Goal: Task Accomplishment & Management: Manage account settings

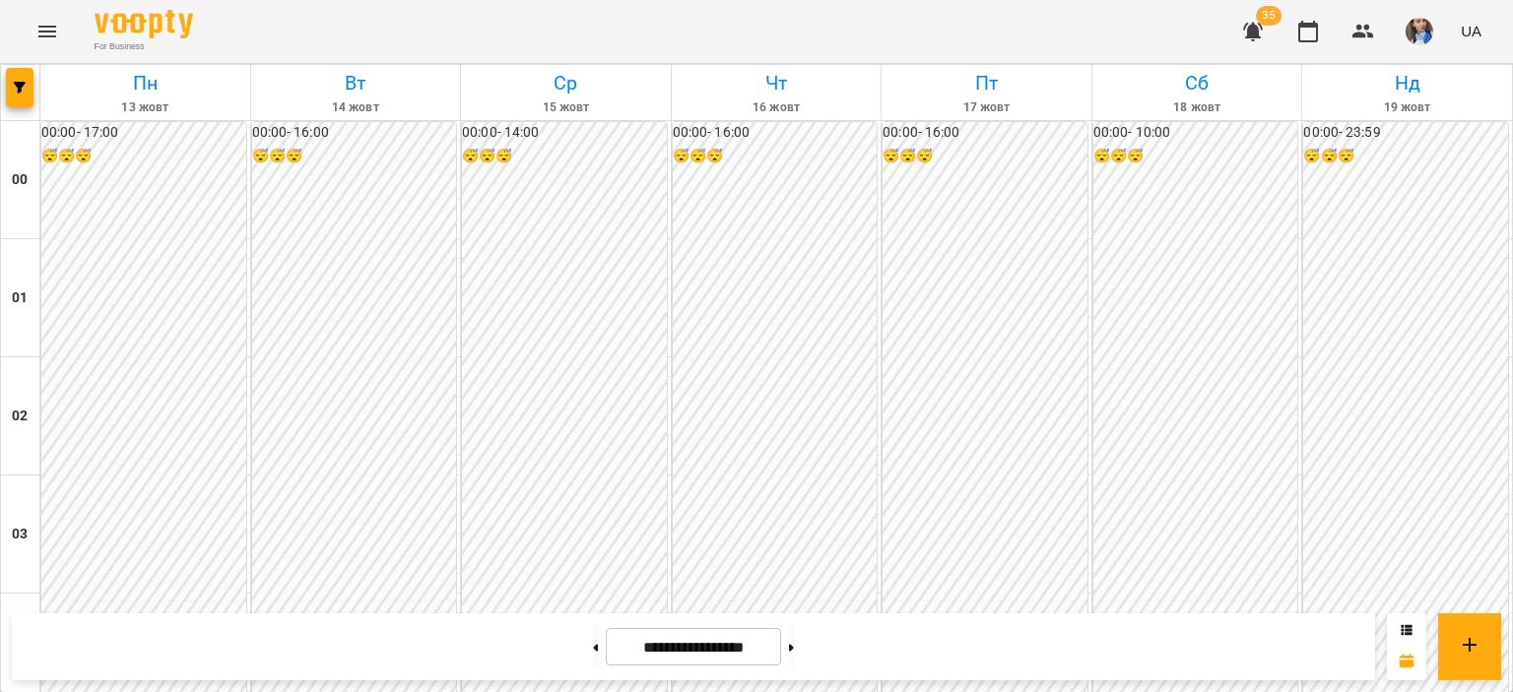
scroll to position [1872, 0]
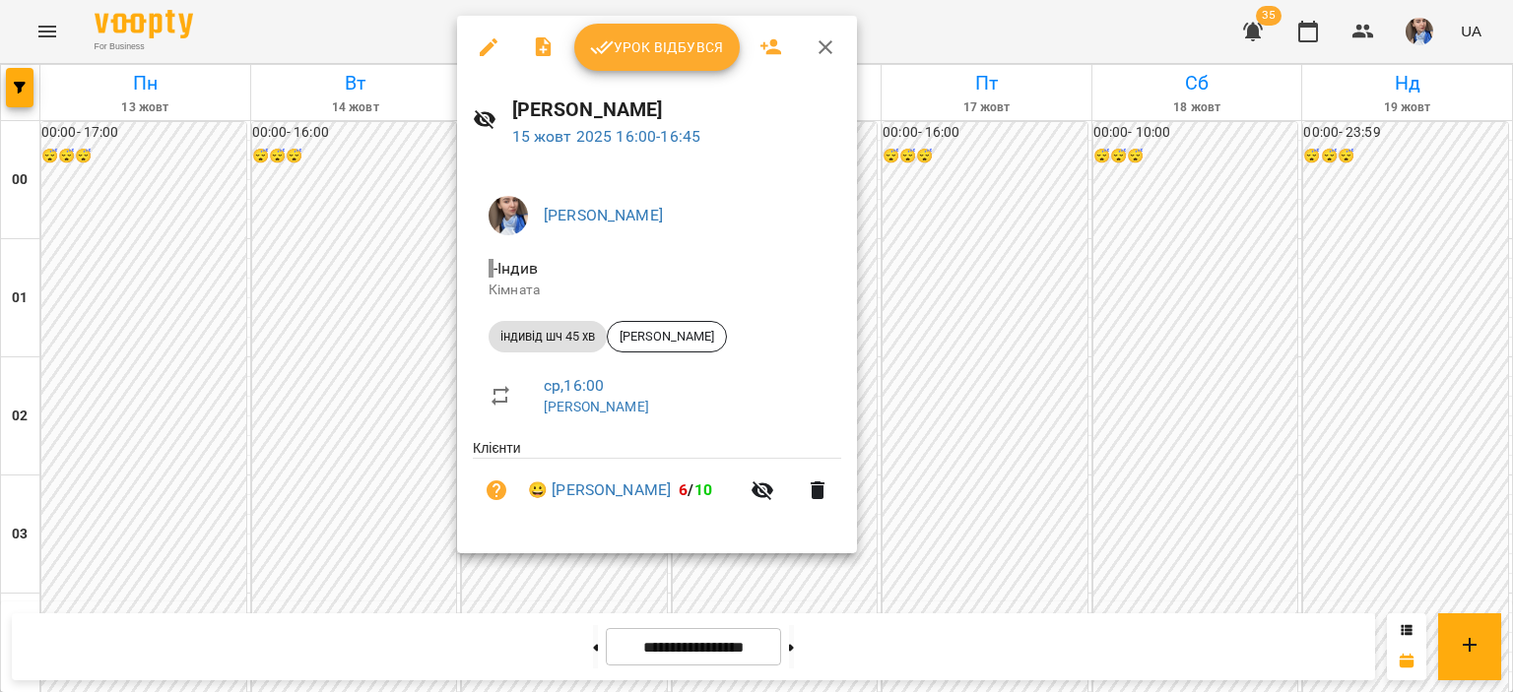
click at [637, 36] on span "Урок відбувся" at bounding box center [657, 47] width 134 height 24
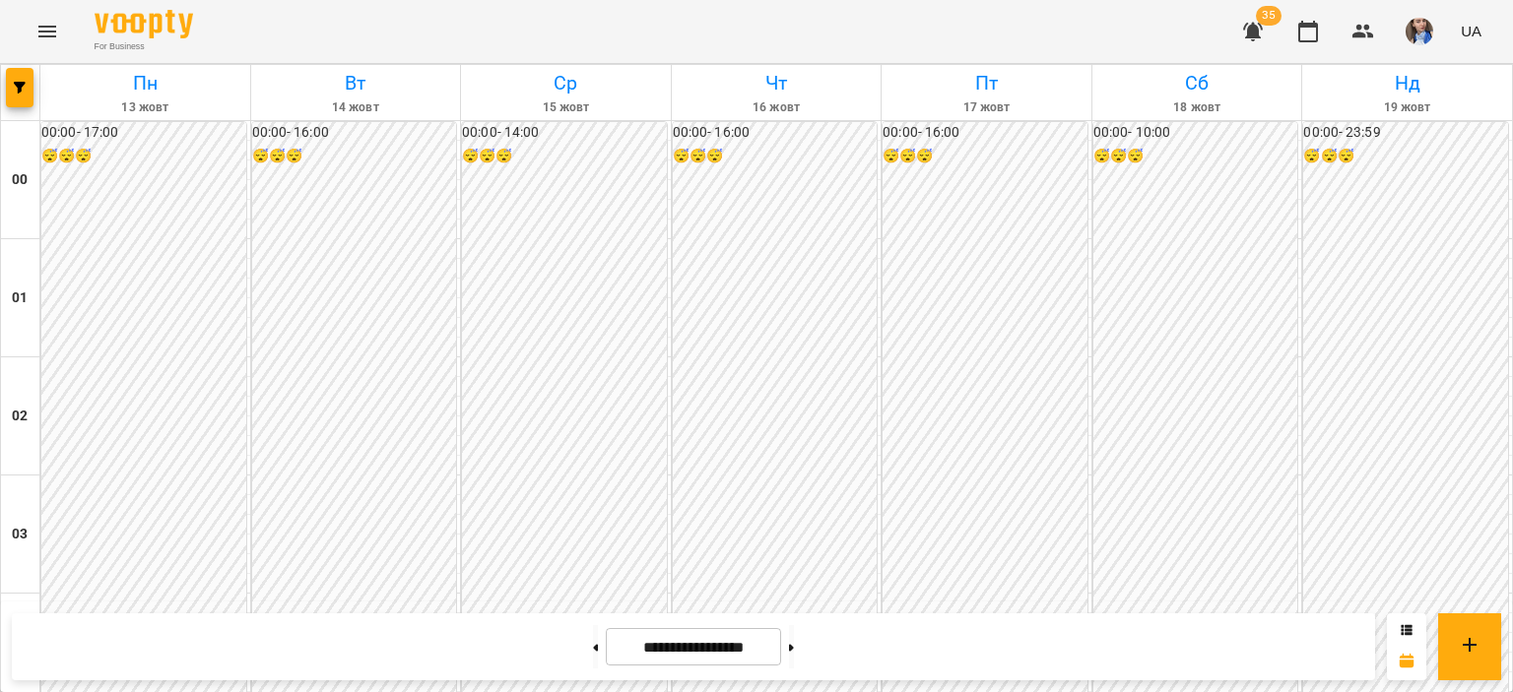
scroll to position [2167, 0]
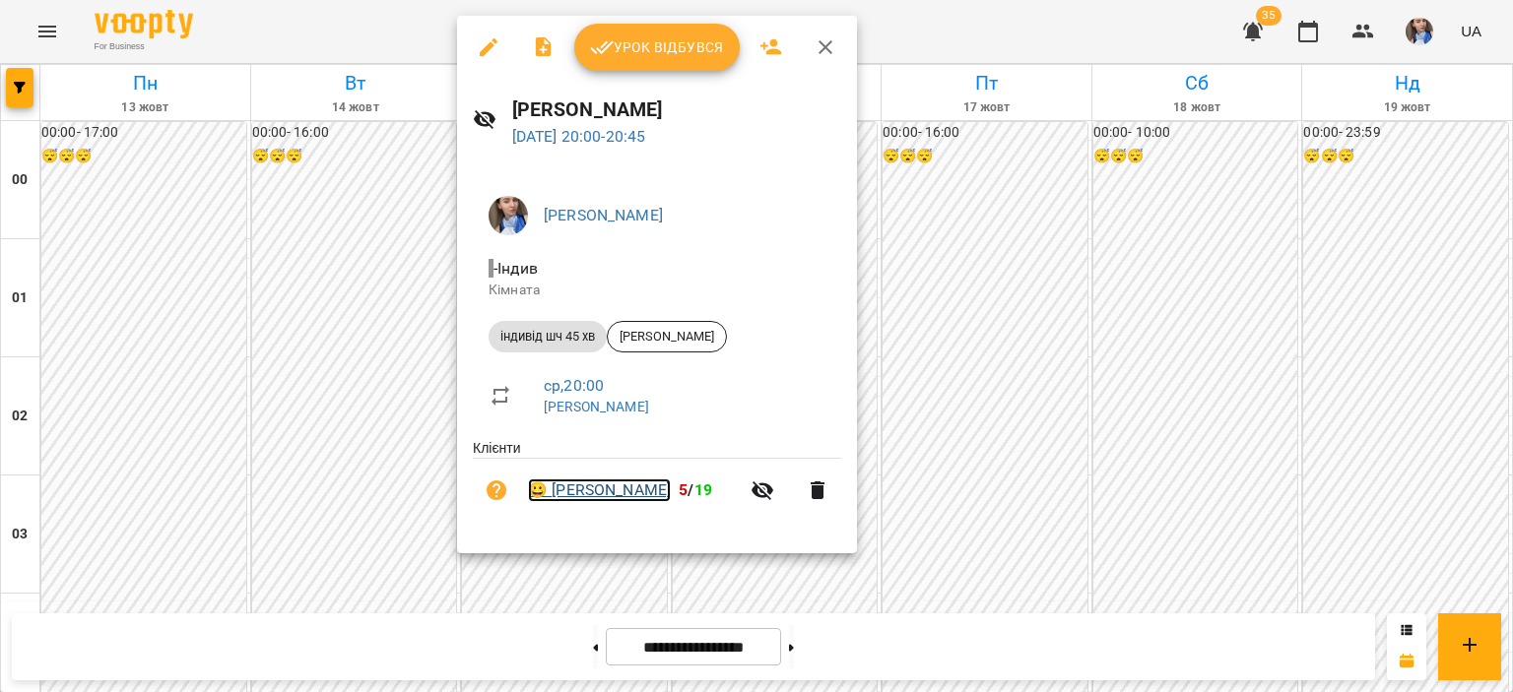
click at [624, 498] on link "😀 [PERSON_NAME]" at bounding box center [599, 491] width 143 height 24
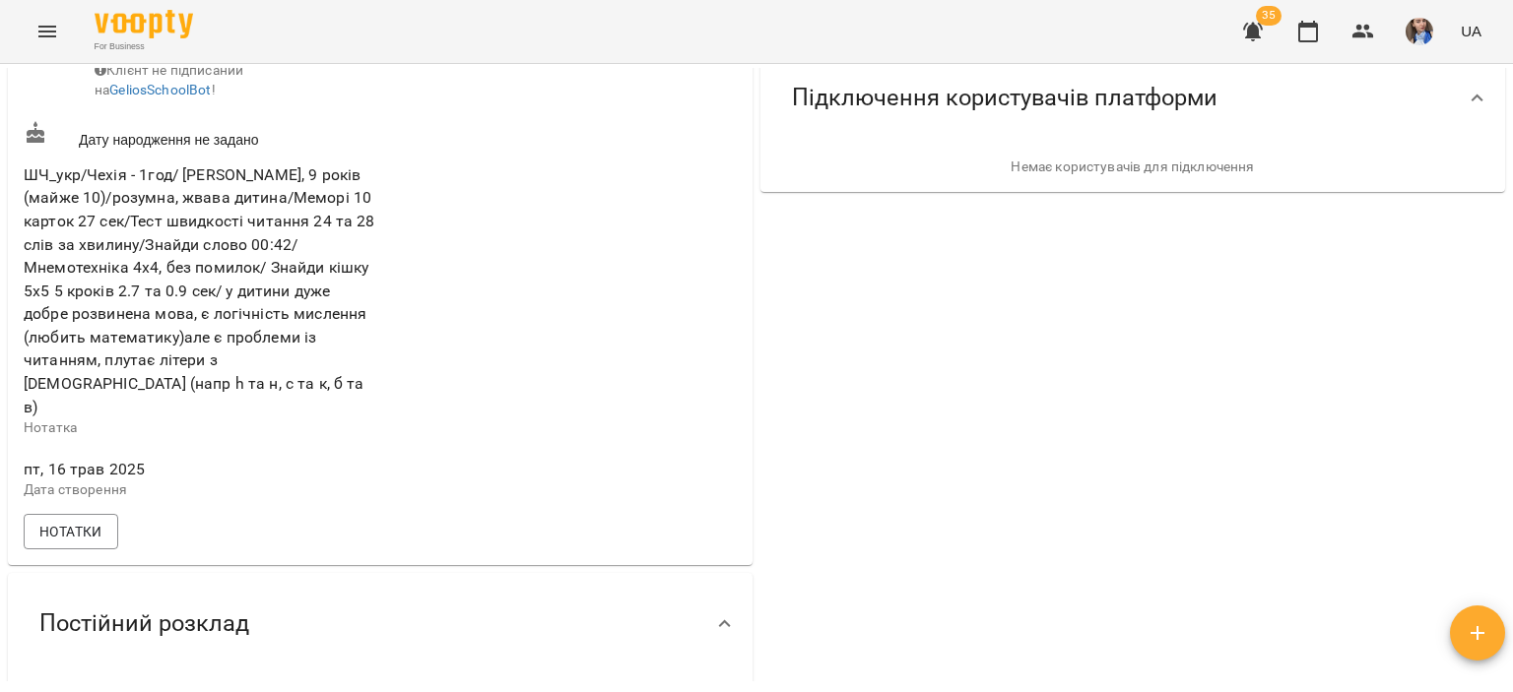
scroll to position [690, 0]
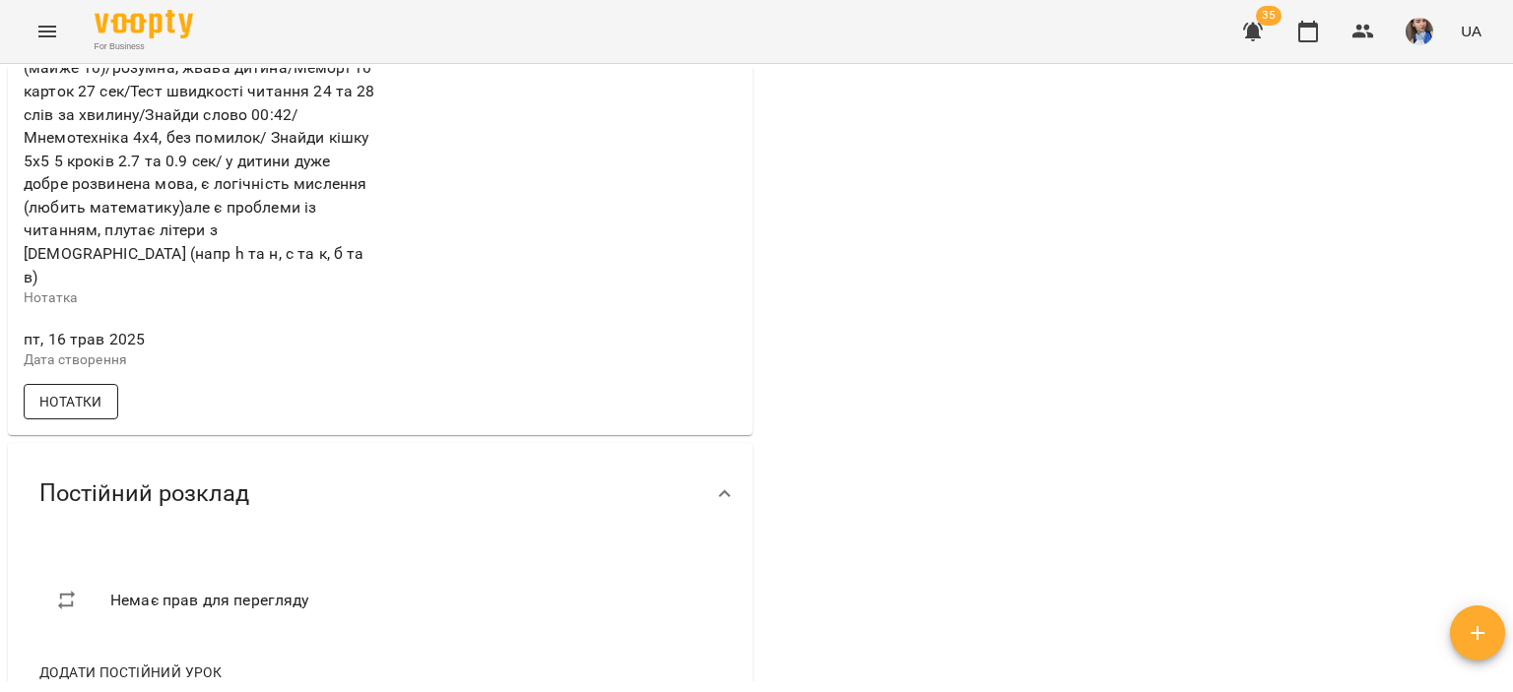
click at [43, 399] on span "Нотатки" at bounding box center [70, 402] width 63 height 24
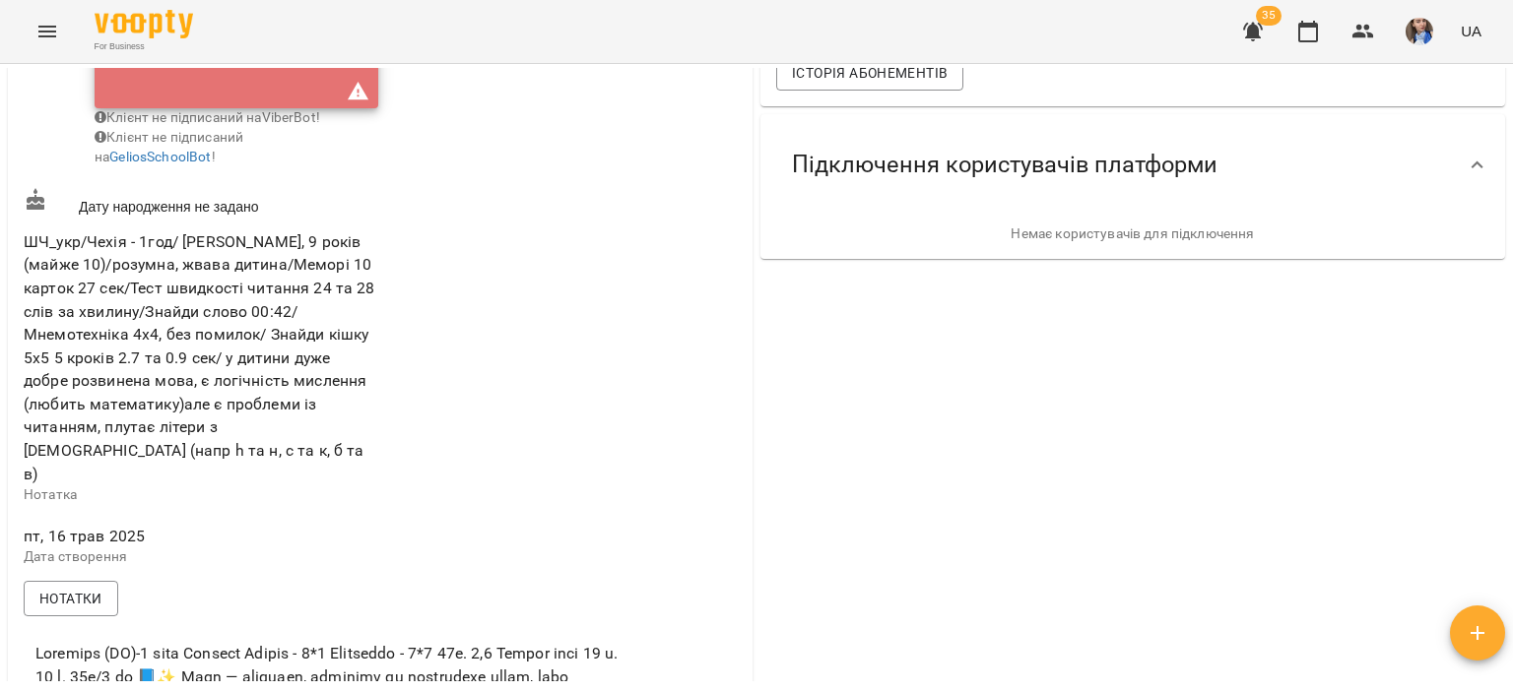
scroll to position [0, 0]
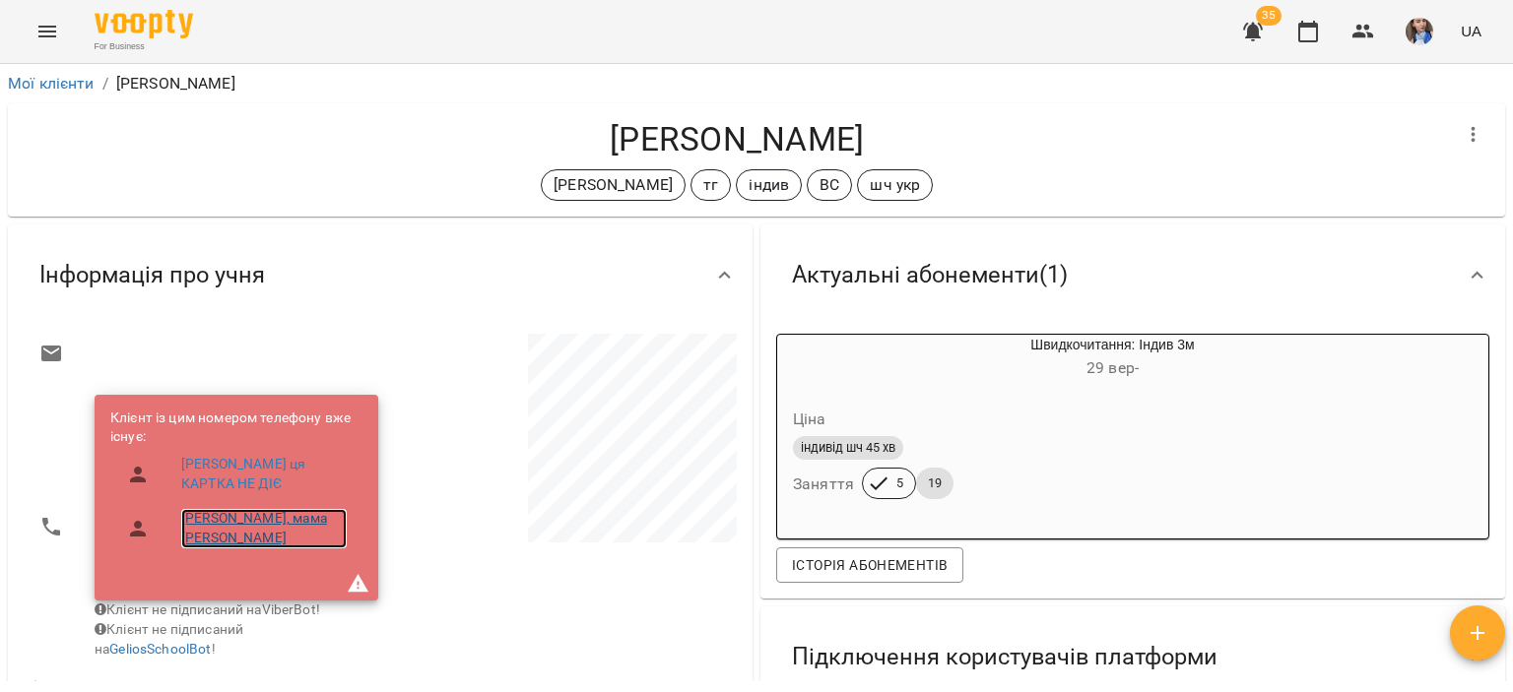
click at [292, 515] on link "[PERSON_NAME], мама [PERSON_NAME]" at bounding box center [263, 528] width 165 height 38
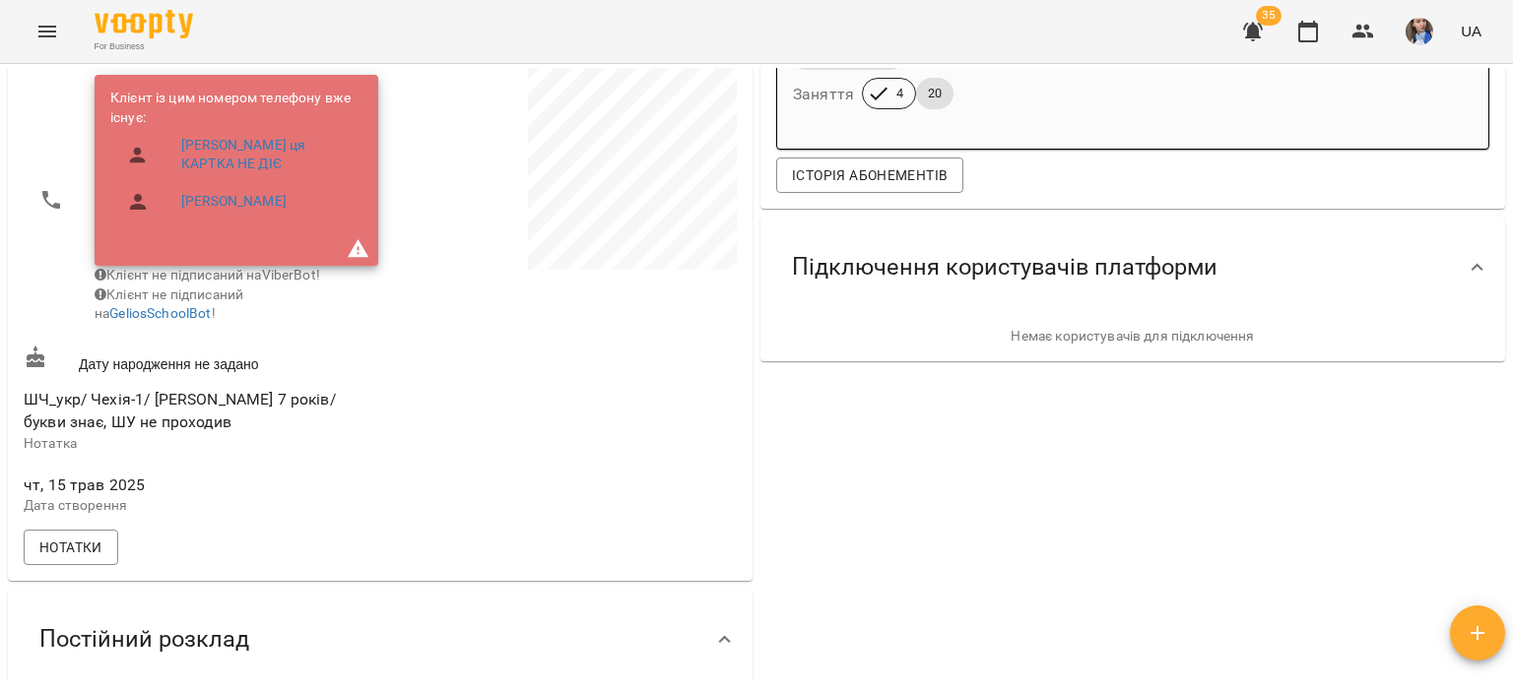
scroll to position [394, 0]
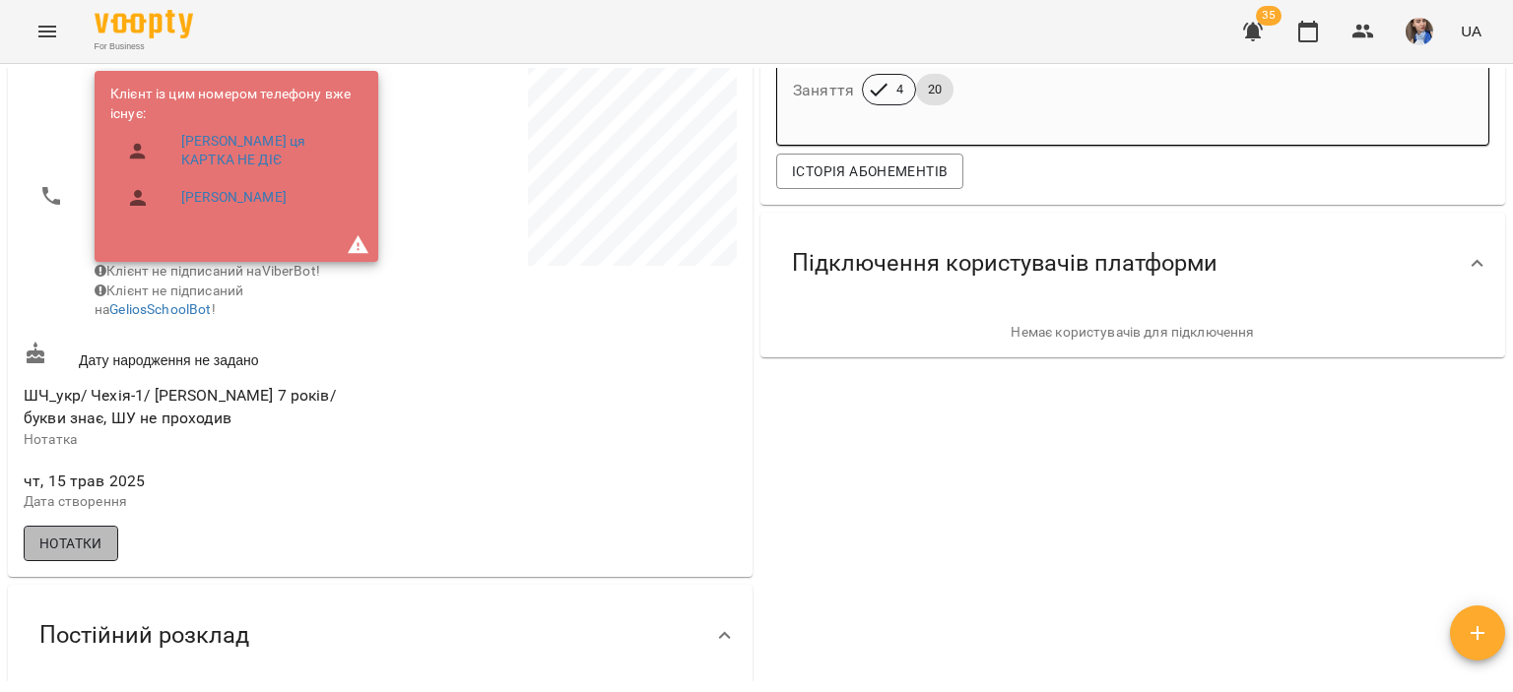
click at [57, 556] on span "Нотатки" at bounding box center [70, 544] width 63 height 24
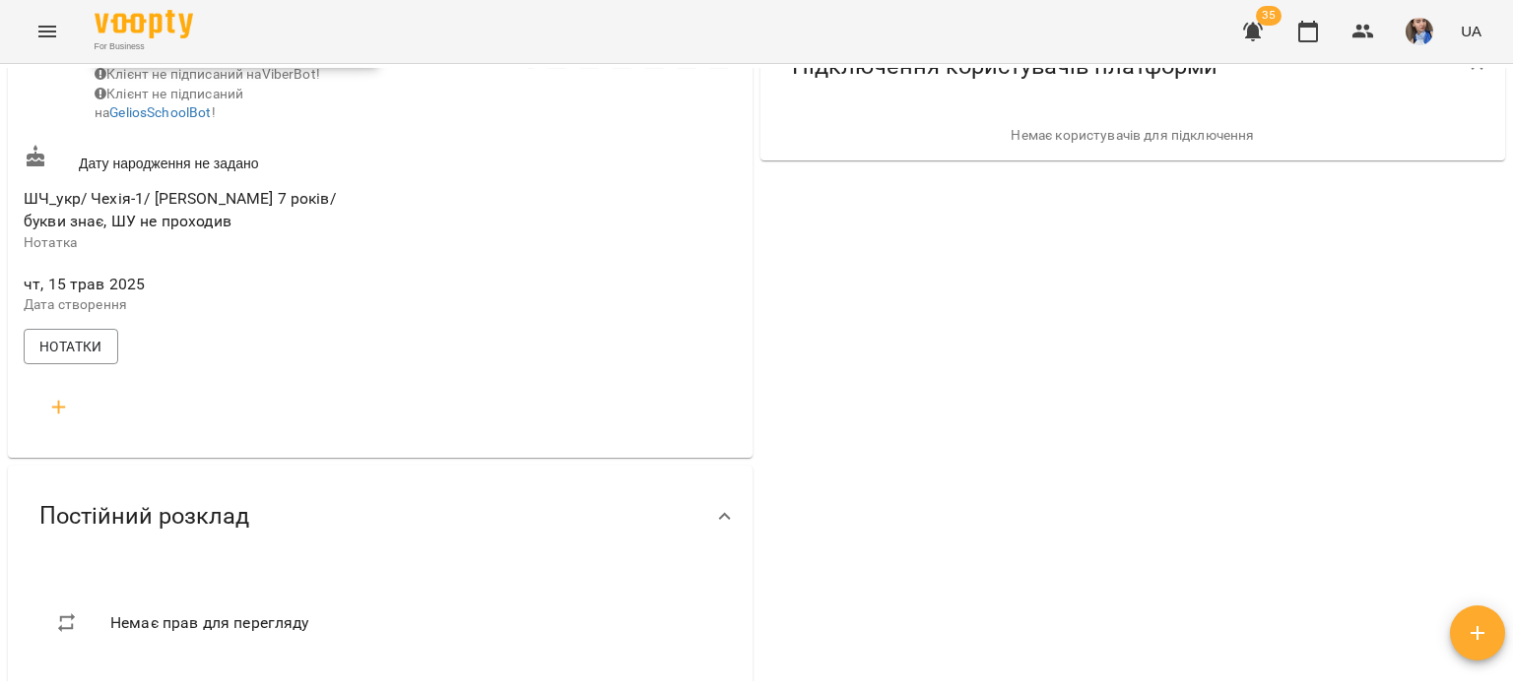
scroll to position [296, 0]
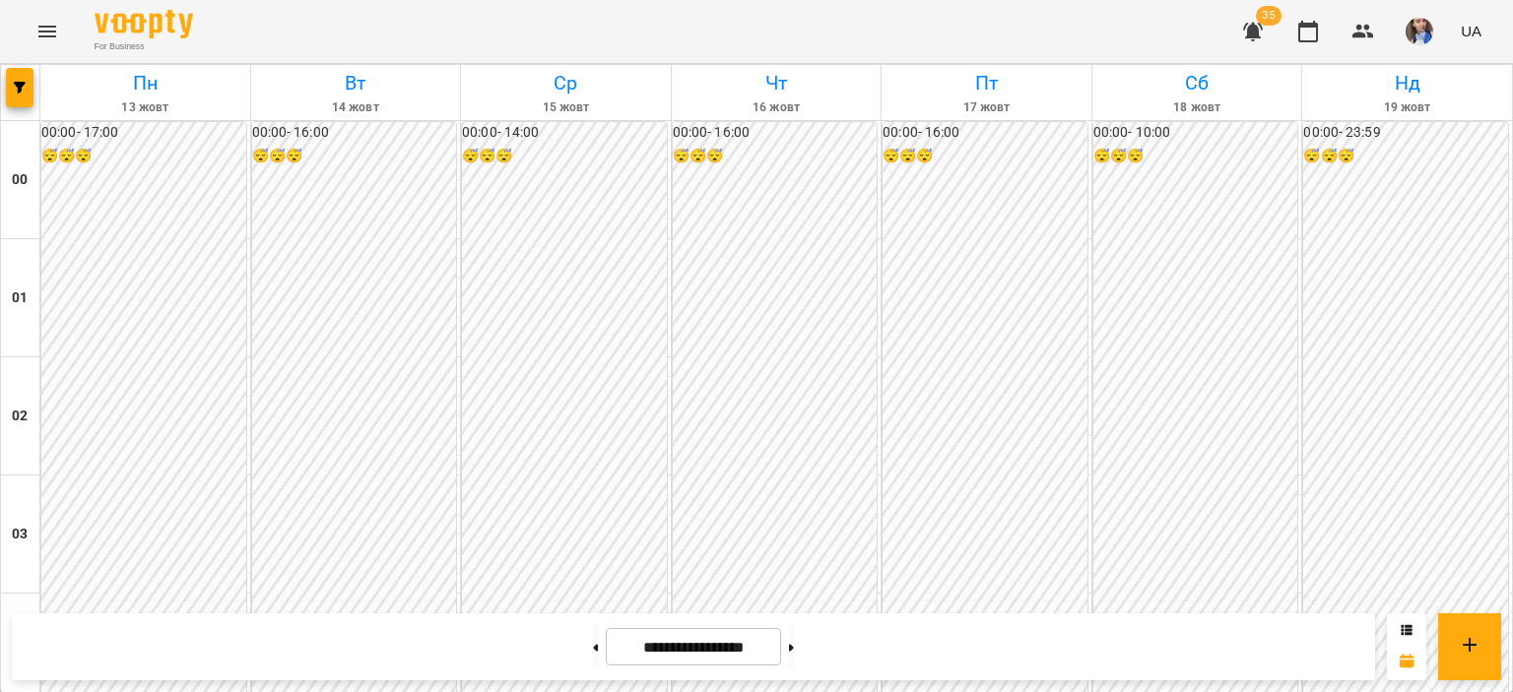
scroll to position [1872, 0]
